Goal: Information Seeking & Learning: Compare options

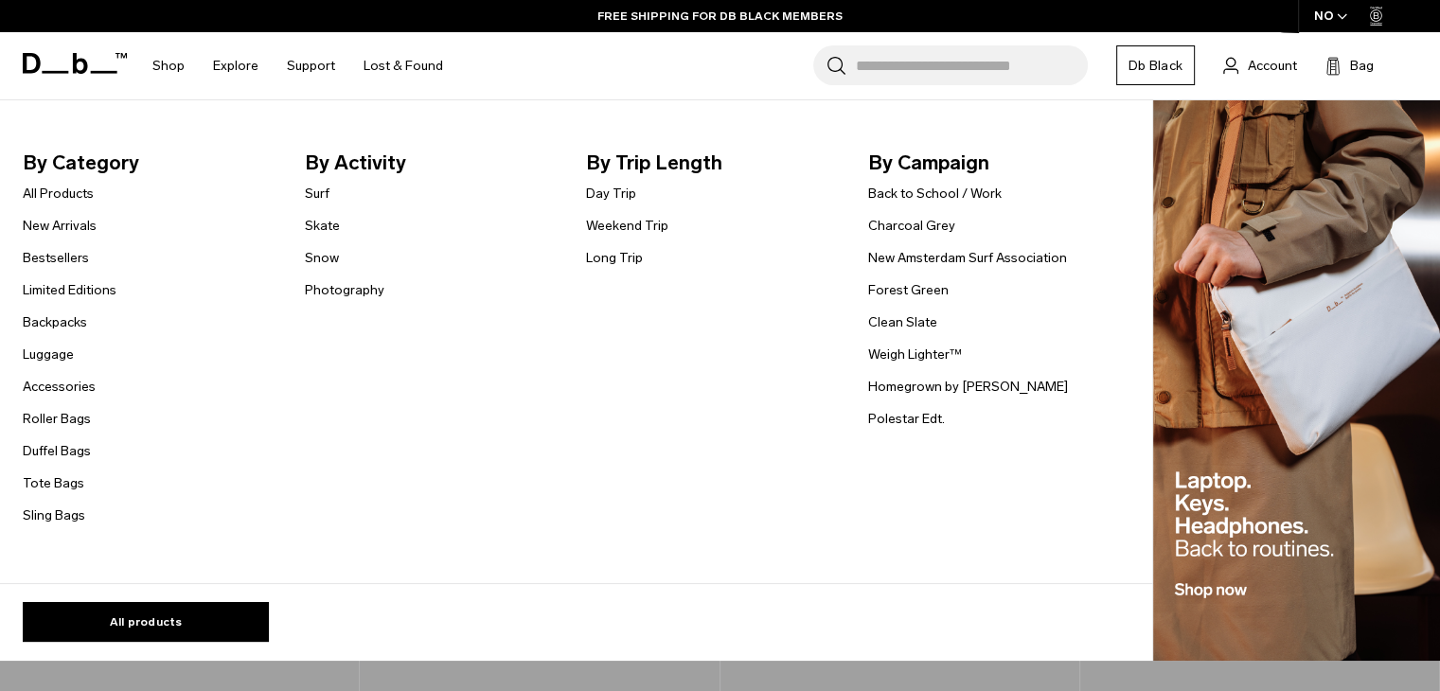
click at [74, 332] on link "Backpacks" at bounding box center [55, 322] width 64 height 20
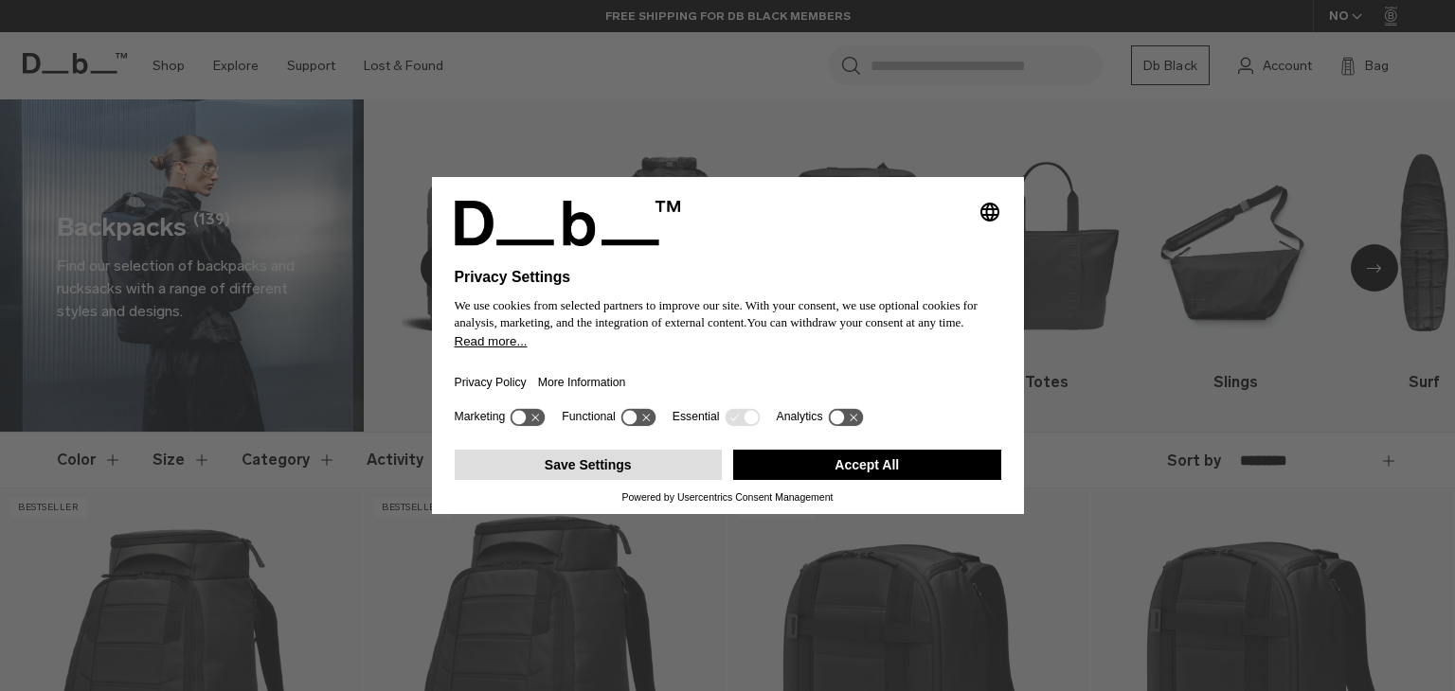
click at [537, 467] on button "Save Settings" at bounding box center [589, 465] width 268 height 30
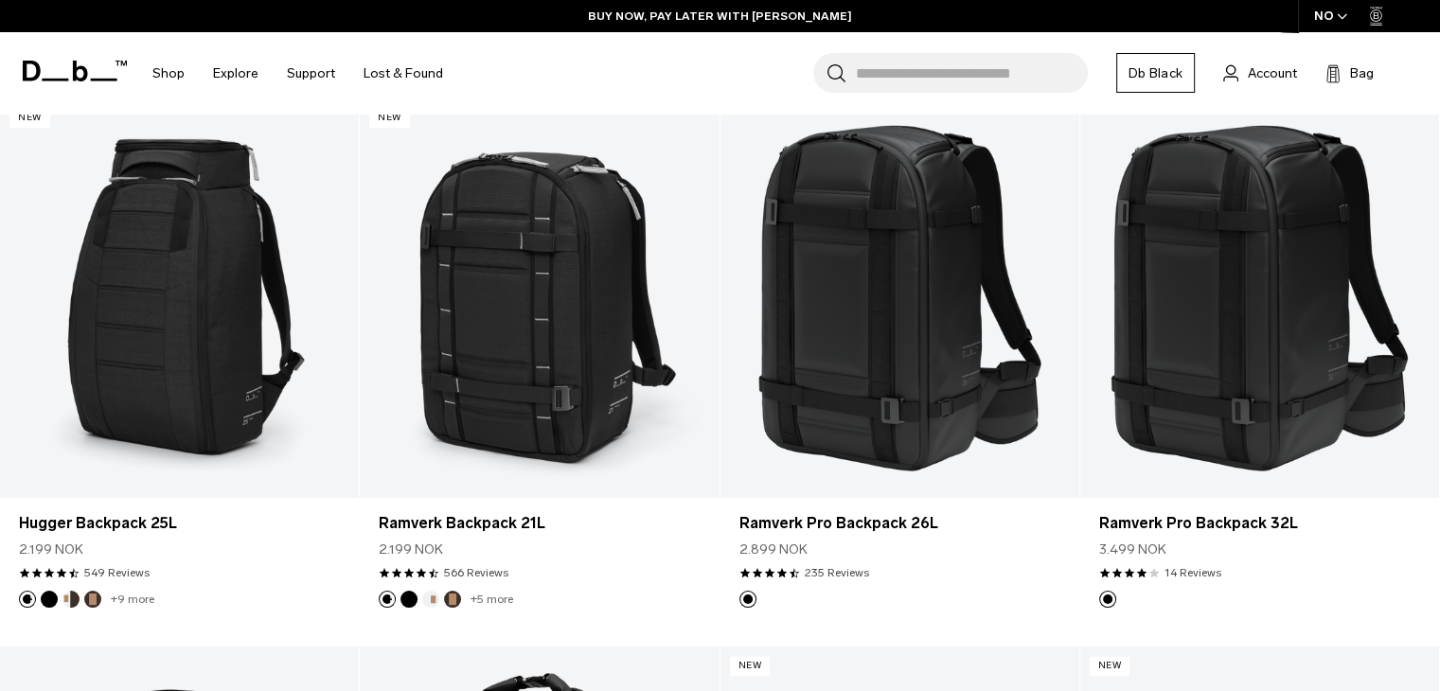
scroll to position [2030, 0]
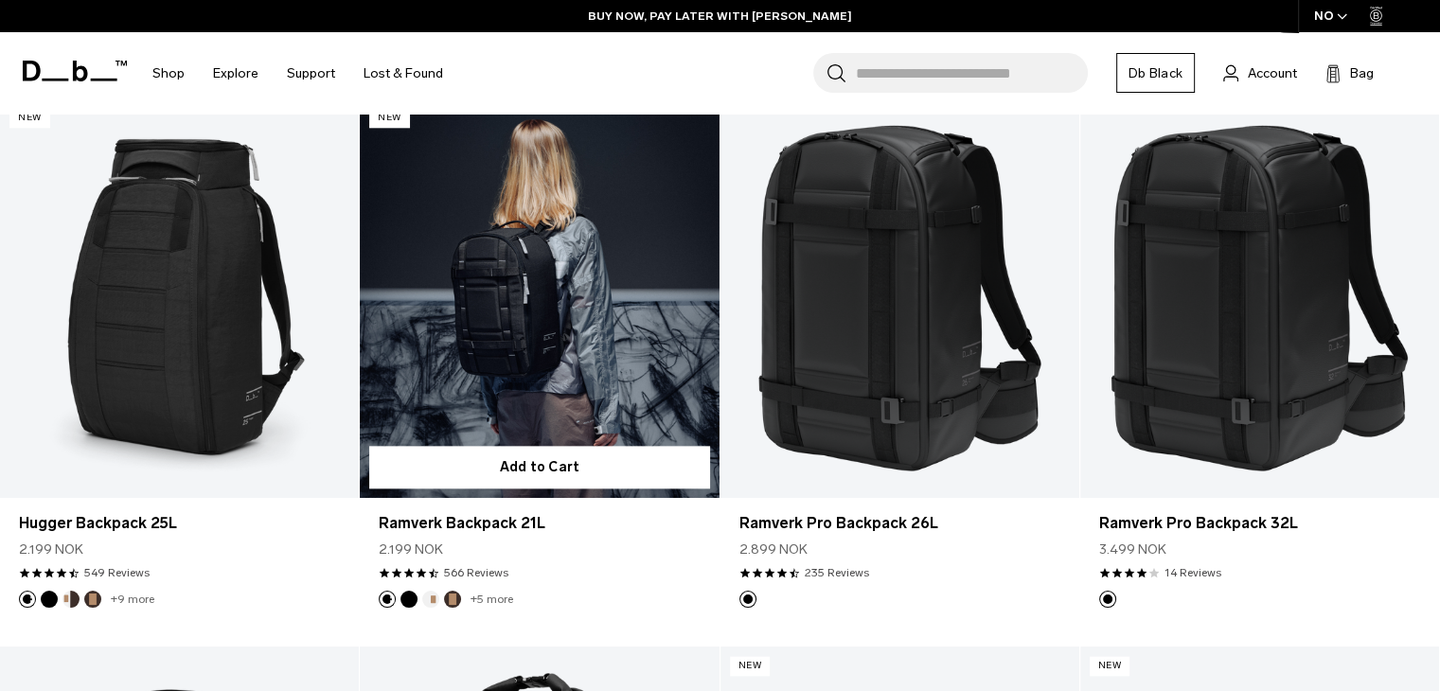
click at [496, 598] on link "+5 more" at bounding box center [492, 599] width 43 height 13
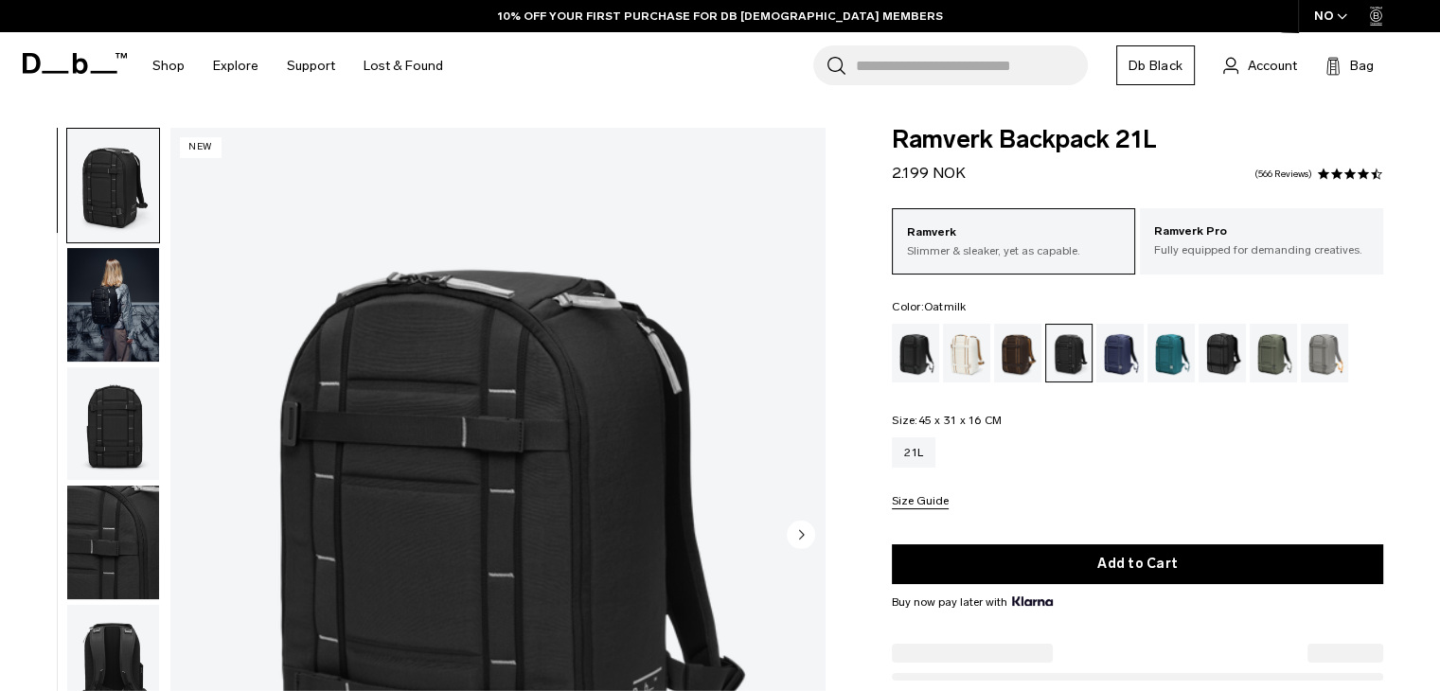
click at [962, 351] on div "Oatmilk" at bounding box center [967, 353] width 48 height 59
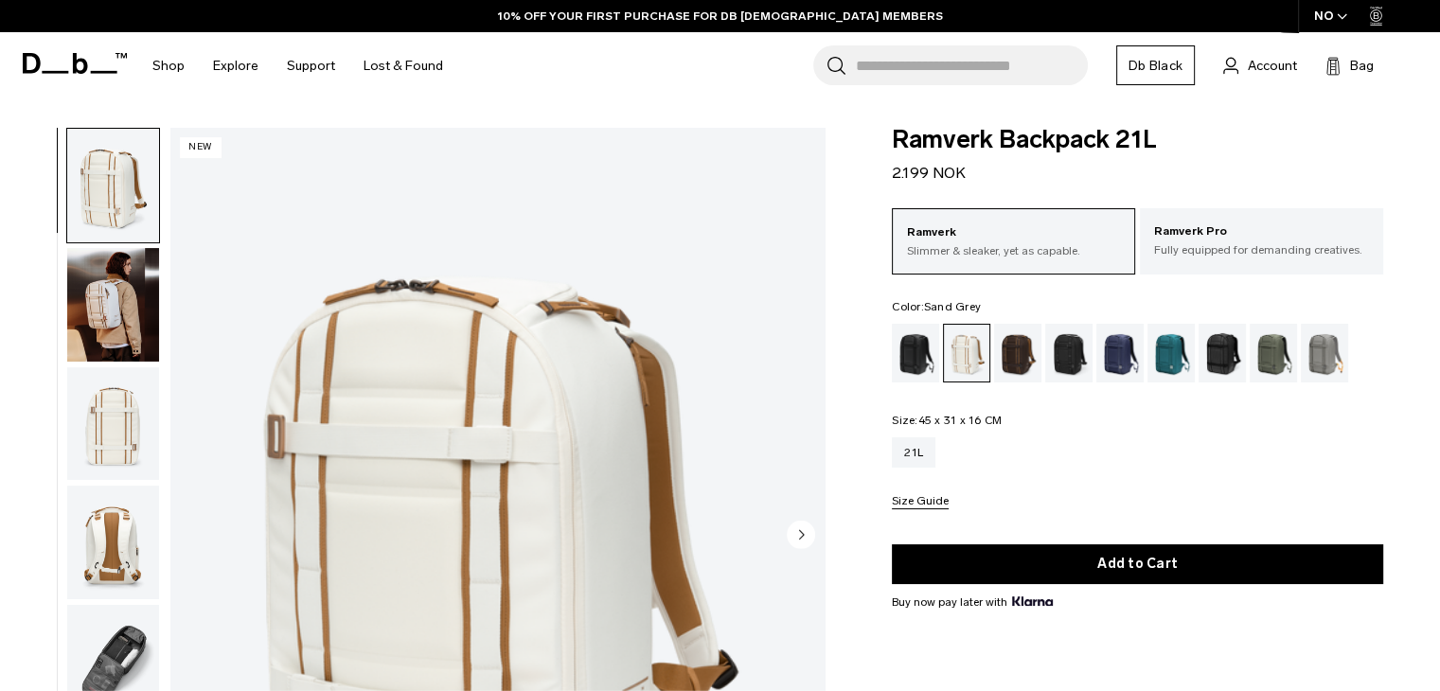
click at [1312, 360] on div "Sand Grey" at bounding box center [1325, 353] width 48 height 59
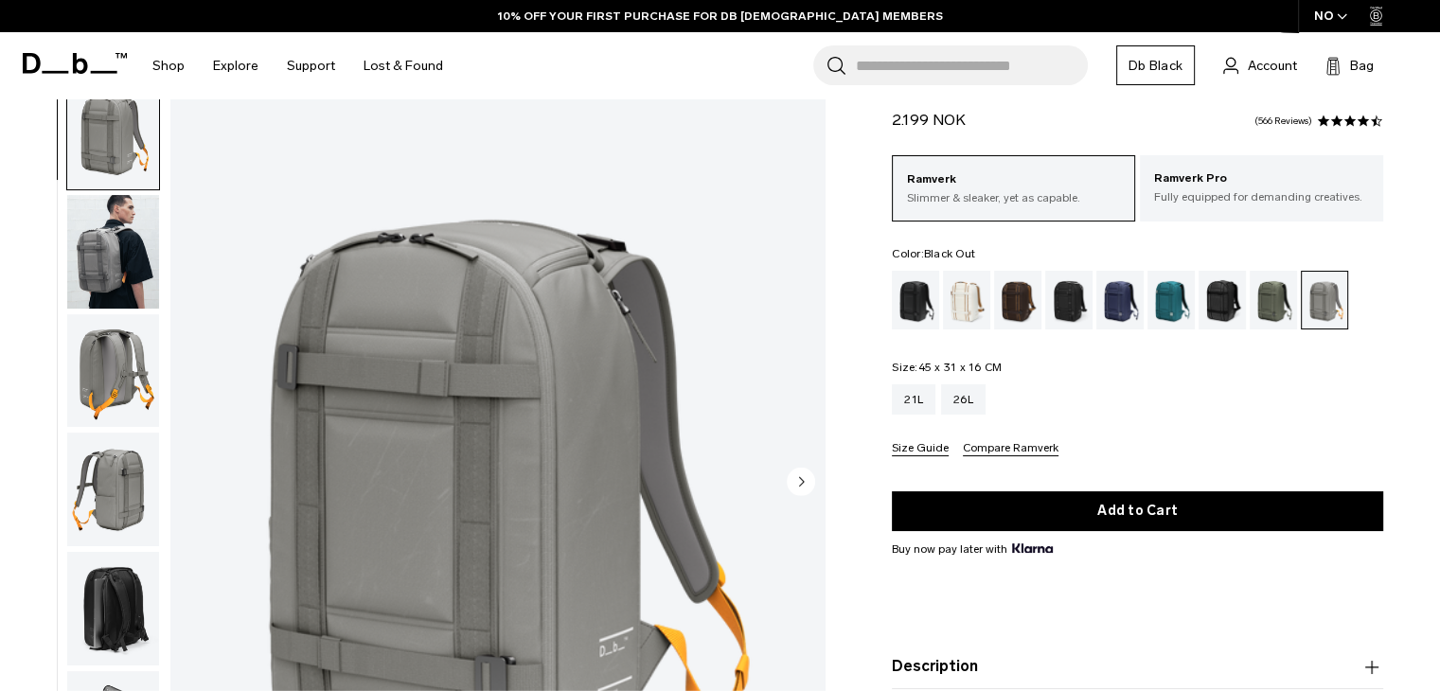
click at [918, 298] on div "Black Out" at bounding box center [916, 300] width 48 height 59
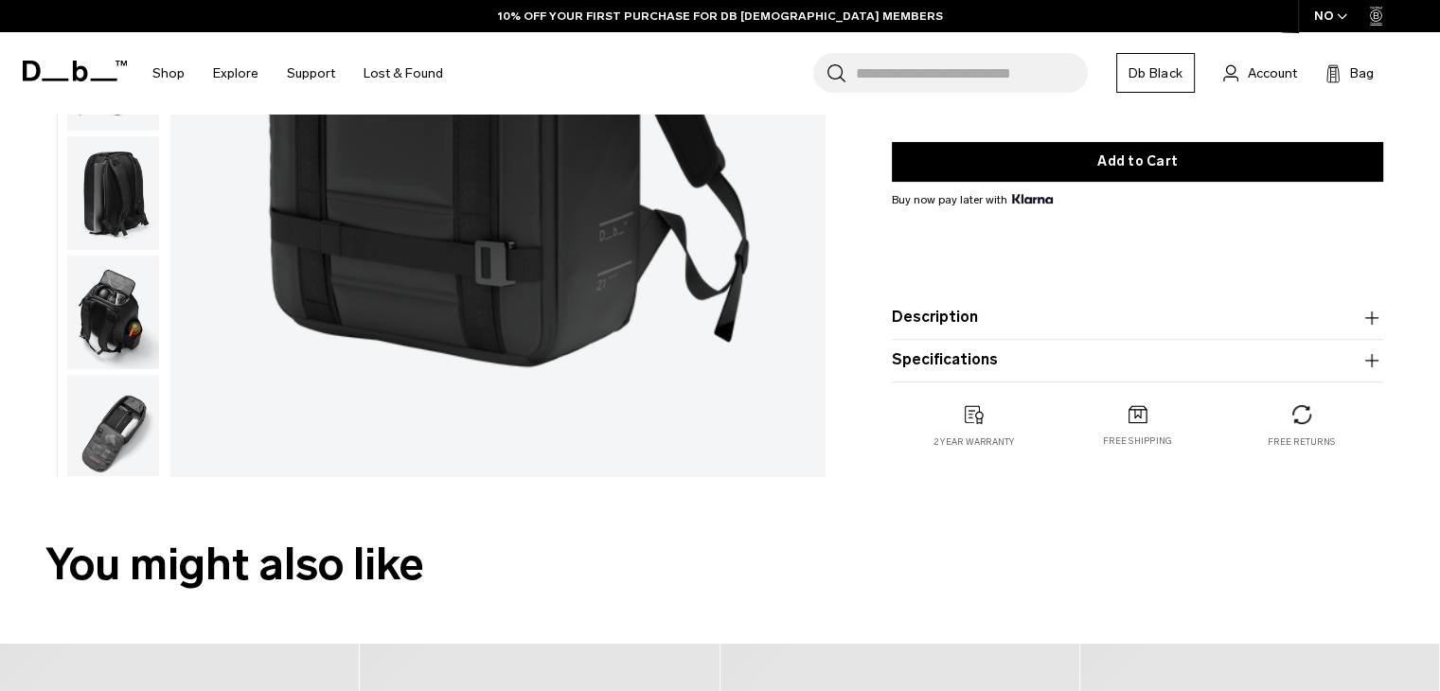
scroll to position [757, 0]
